Goal: Task Accomplishment & Management: Manage account settings

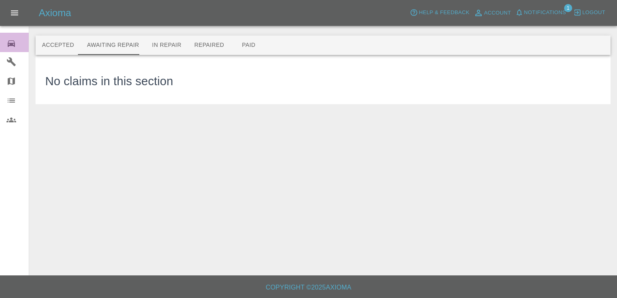
click at [7, 45] on icon at bounding box center [11, 44] width 10 height 10
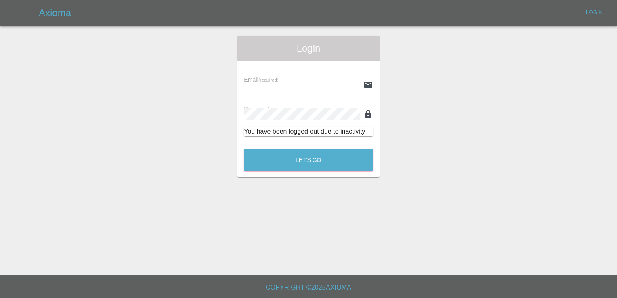
type input "[EMAIL_ADDRESS][DOMAIN_NAME]"
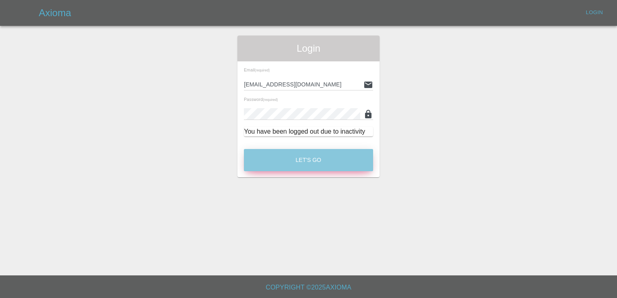
click at [300, 157] on button "Let's Go" at bounding box center [308, 160] width 129 height 22
